Goal: Find specific page/section: Find specific page/section

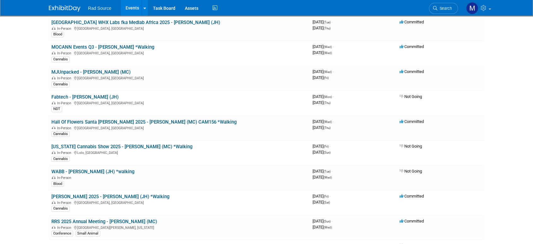
scroll to position [39, 0]
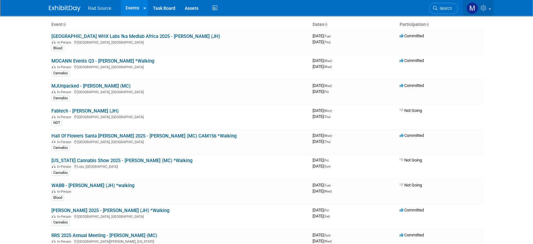
click at [472, 7] on img at bounding box center [473, 8] width 12 height 12
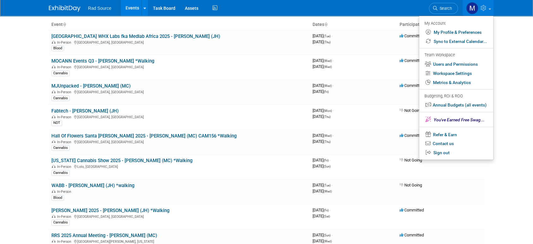
click at [510, 28] on body "Rad Source Events Add Event Bulk Upload Events Shareable Event Boards Recently …" at bounding box center [266, 83] width 533 height 244
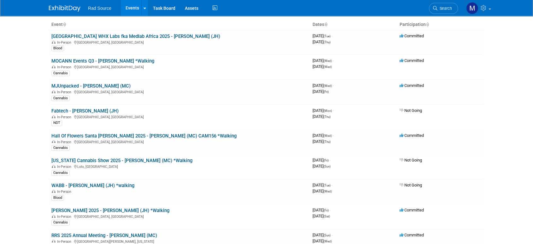
scroll to position [33, 0]
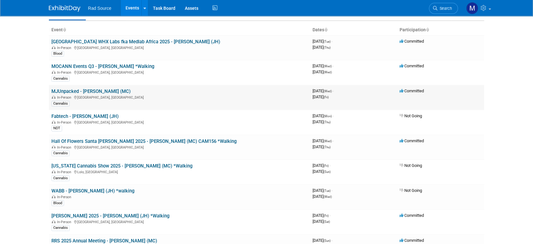
click at [95, 89] on link "MJUnpacked - [PERSON_NAME] (MC)" at bounding box center [90, 91] width 79 height 6
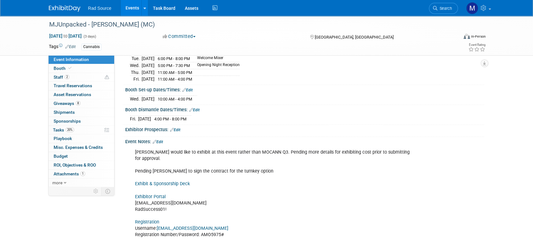
scroll to position [84, 0]
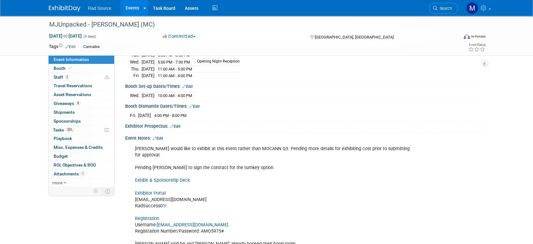
click at [147, 190] on link "Exhibitor Portal" at bounding box center [150, 192] width 31 height 5
click at [70, 7] on img at bounding box center [65, 8] width 32 height 6
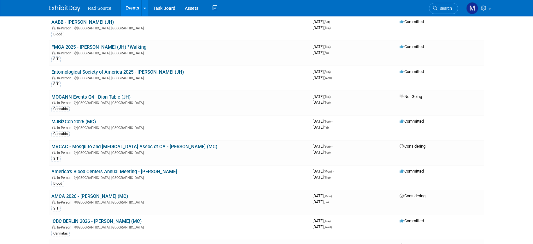
scroll to position [378, 0]
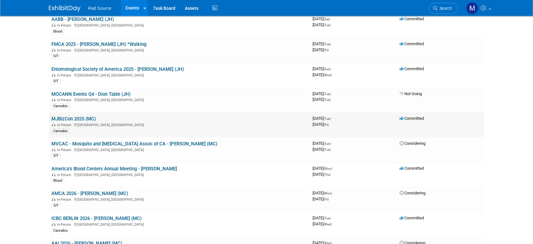
click at [88, 116] on link "MJBizCon 2025 (MC)" at bounding box center [73, 119] width 45 height 6
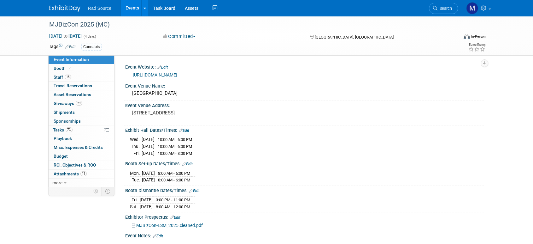
click at [177, 75] on link "https://mjbizconference.com/" at bounding box center [155, 74] width 45 height 5
click at [55, 7] on img at bounding box center [65, 8] width 32 height 6
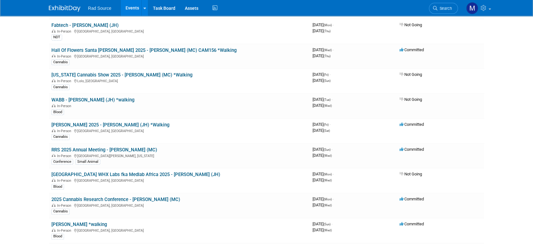
scroll to position [129, 0]
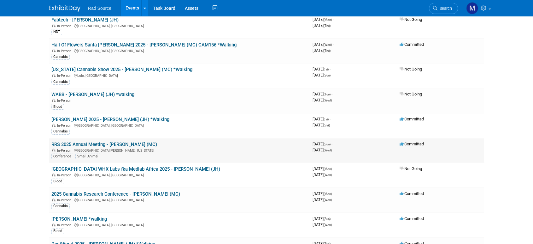
click at [117, 142] on link "RRS 2025 Annual Meeting - [PERSON_NAME] (MC)" at bounding box center [104, 144] width 106 height 6
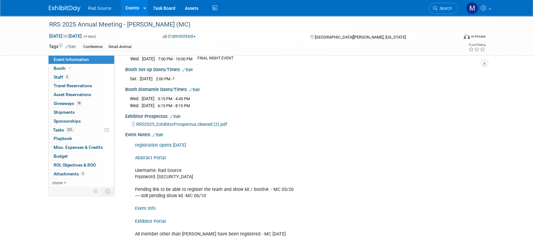
scroll to position [139, 0]
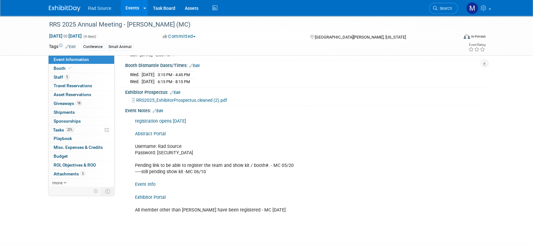
click at [146, 196] on link "Exhibitor Portal" at bounding box center [150, 196] width 31 height 5
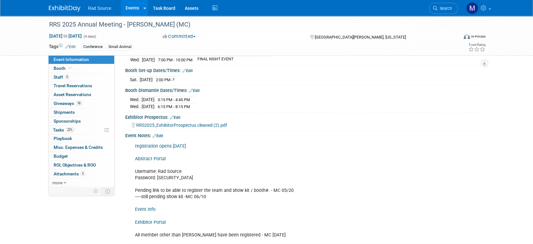
scroll to position [117, 0]
